Goal: Transaction & Acquisition: Purchase product/service

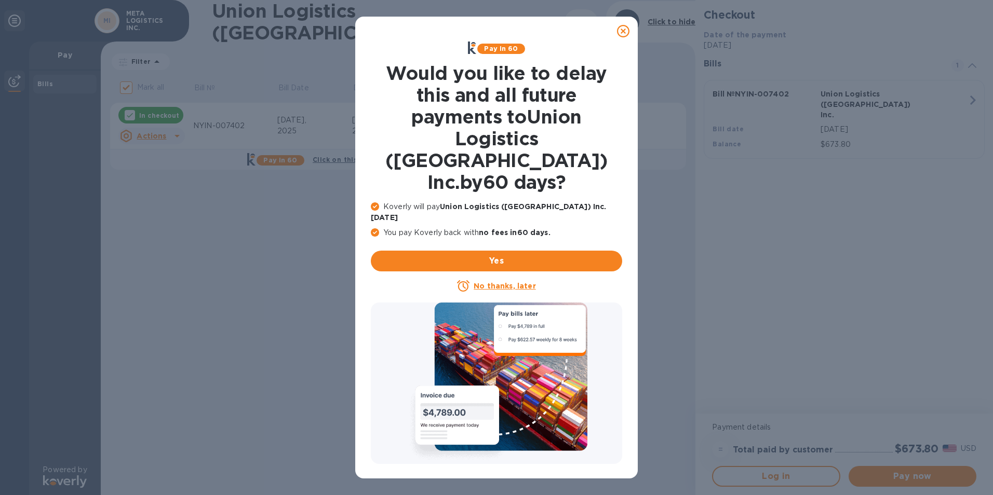
click at [621, 37] on icon at bounding box center [623, 31] width 12 height 12
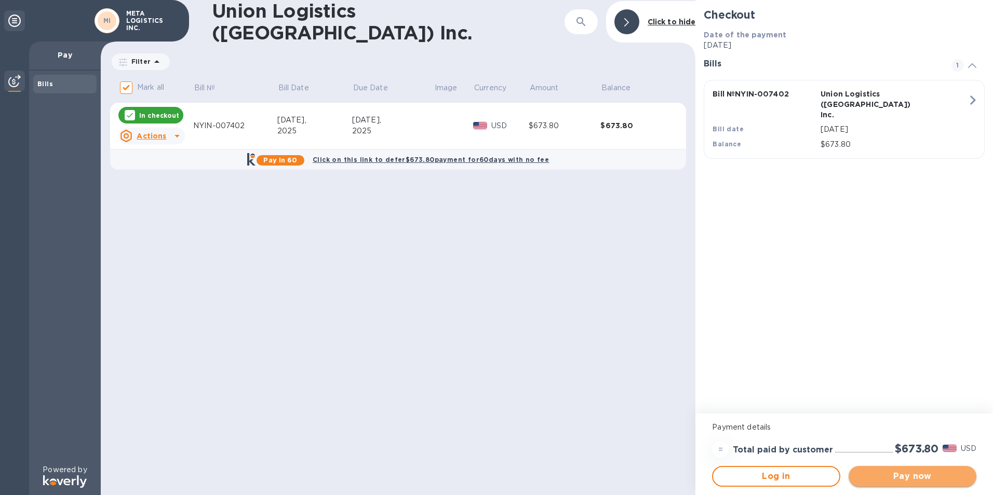
click at [876, 482] on span "Pay now" at bounding box center [912, 476] width 111 height 12
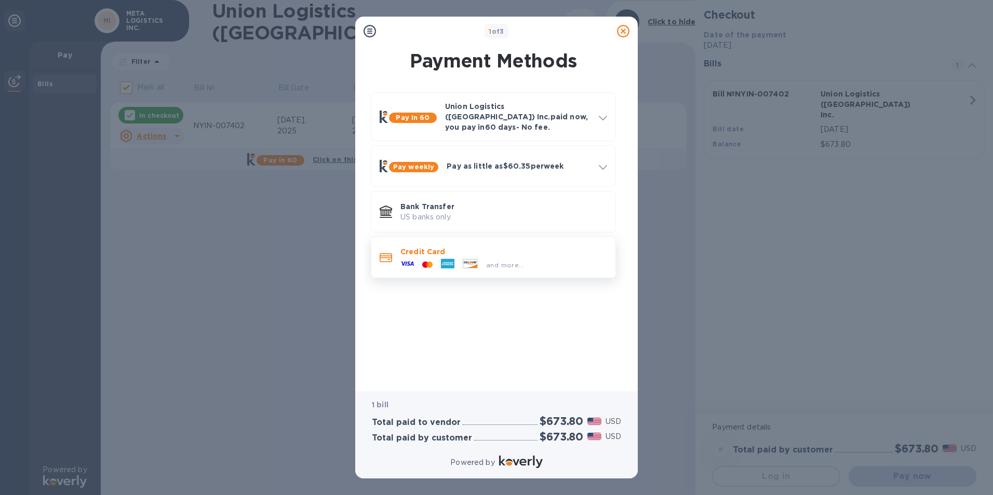
click at [512, 257] on div "and more..." at bounding box center [462, 265] width 132 height 16
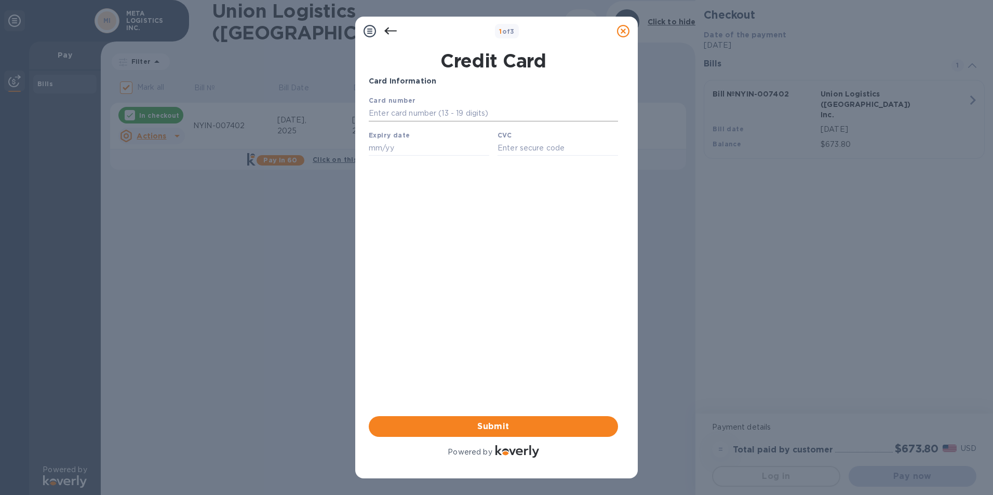
click at [414, 118] on input "text" at bounding box center [493, 114] width 249 height 16
type input "[CREDIT_CARD_NUMBER]"
type input "03/30"
type input "237"
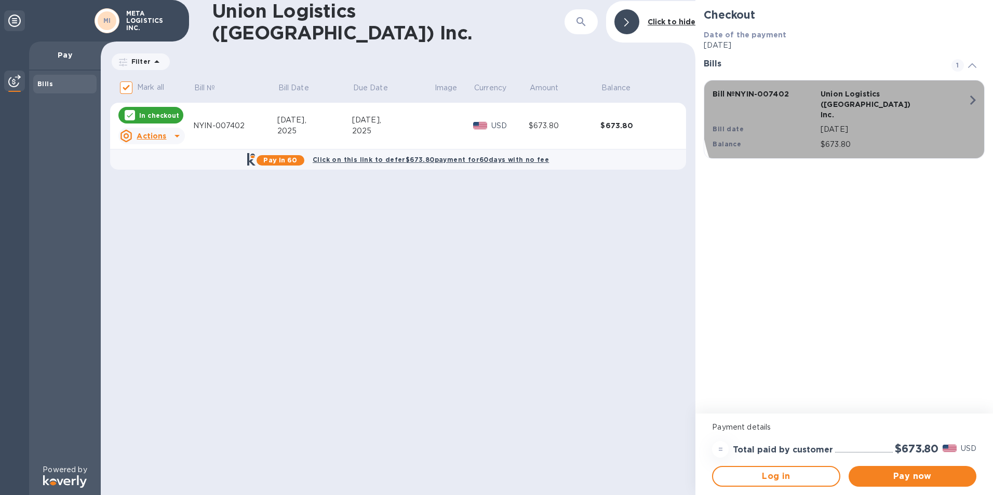
click at [858, 124] on p "[DATE]" at bounding box center [893, 129] width 147 height 11
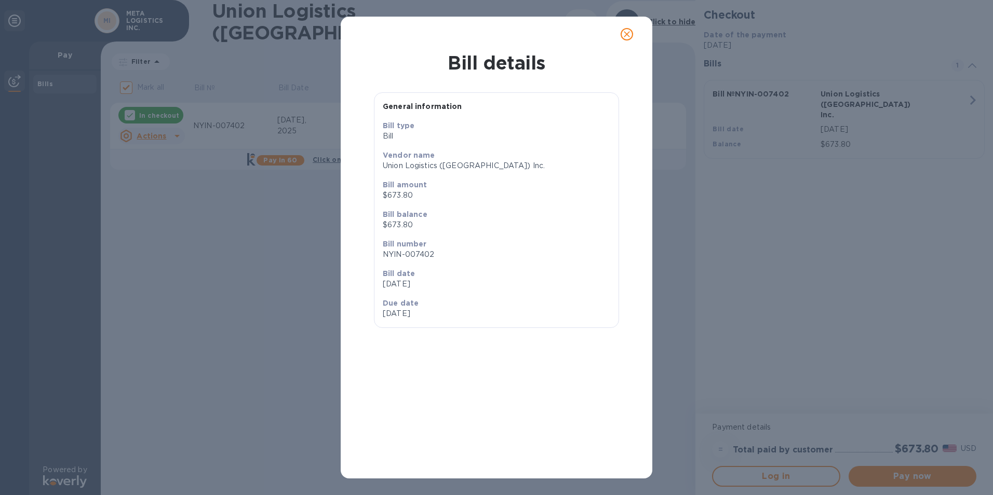
click at [629, 28] on button "close" at bounding box center [626, 34] width 25 height 25
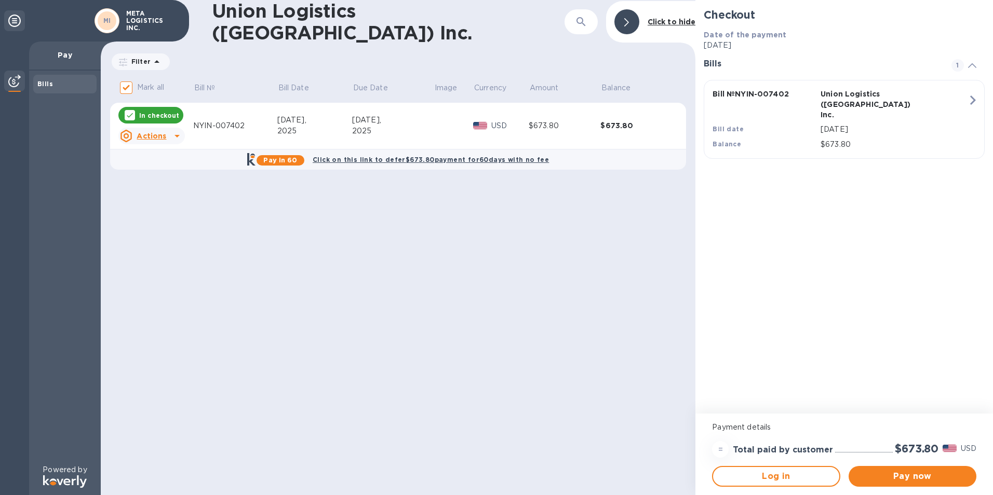
click at [723, 450] on div "=" at bounding box center [720, 449] width 17 height 17
click at [750, 450] on h3 "Total paid by customer" at bounding box center [783, 450] width 100 height 10
click at [791, 452] on h3 "Total paid by customer" at bounding box center [783, 450] width 100 height 10
click at [880, 481] on span "Pay now" at bounding box center [912, 476] width 111 height 12
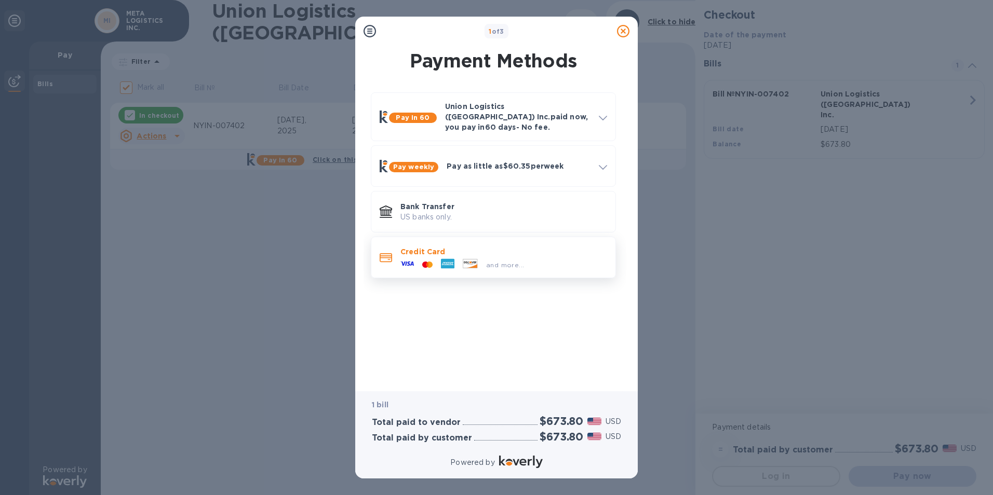
click at [530, 257] on div "and more..." at bounding box center [503, 262] width 207 height 11
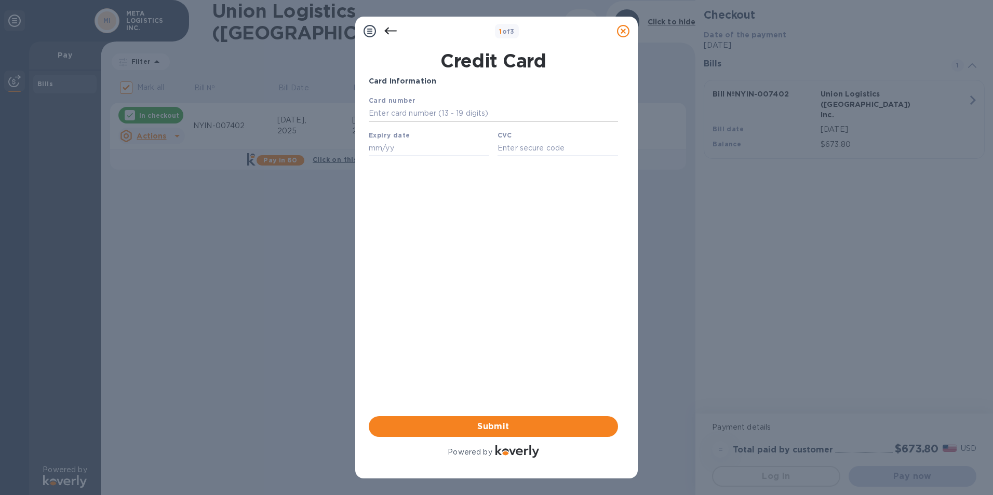
click at [452, 113] on input "text" at bounding box center [493, 114] width 249 height 16
type input "[CREDIT_CARD_NUMBER]"
type input "03/30"
type input "237"
drag, startPoint x: 518, startPoint y: 423, endPoint x: 606, endPoint y: 214, distance: 226.6
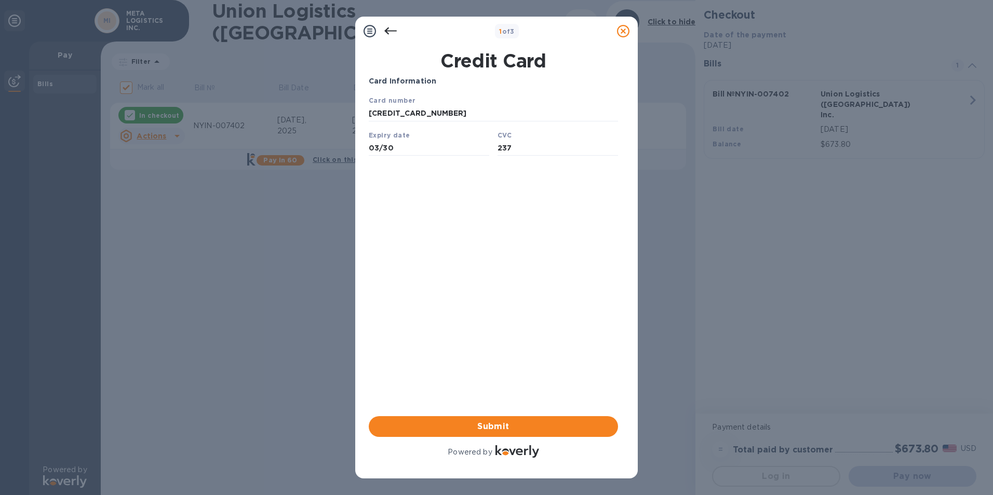
click at [606, 243] on div "Card Information Your browser does not support iframes Submit Powered by" at bounding box center [493, 268] width 249 height 384
click at [492, 429] on span "Submit" at bounding box center [493, 427] width 233 height 12
